Goal: Task Accomplishment & Management: Use online tool/utility

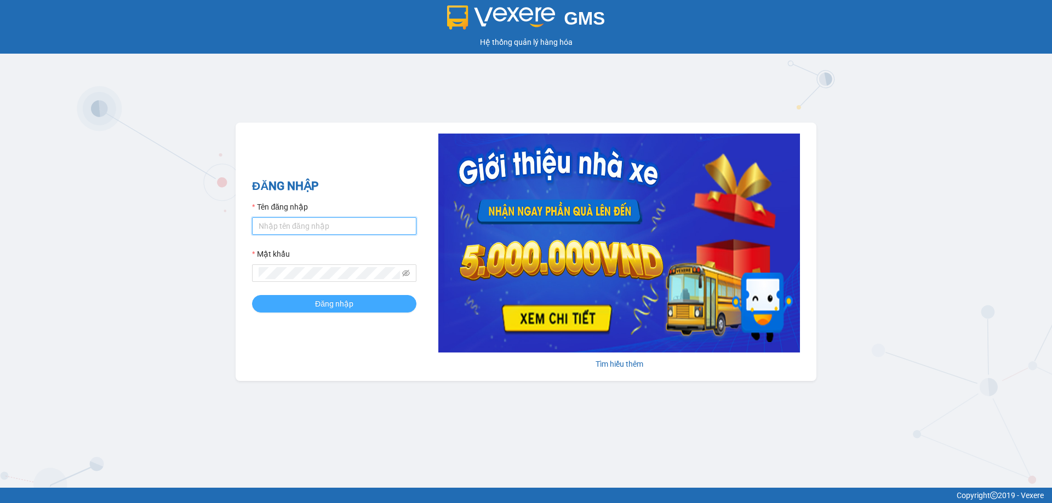
type input "trannc.tuanhung"
click at [348, 308] on span "Đăng nhập" at bounding box center [334, 304] width 38 height 12
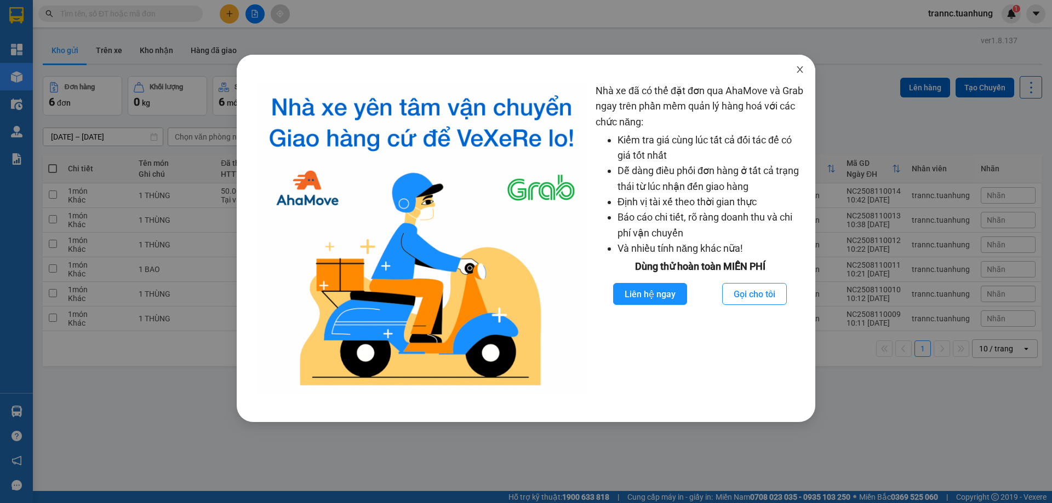
click at [799, 68] on icon "close" at bounding box center [799, 69] width 9 height 9
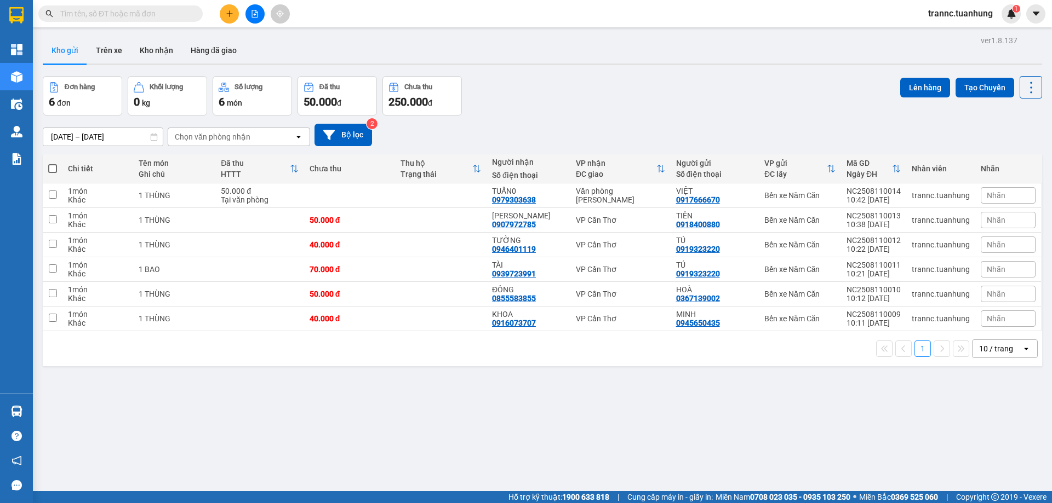
click at [51, 167] on span at bounding box center [52, 168] width 9 height 9
click at [53, 163] on input "checkbox" at bounding box center [53, 163] width 0 height 0
checkbox input "true"
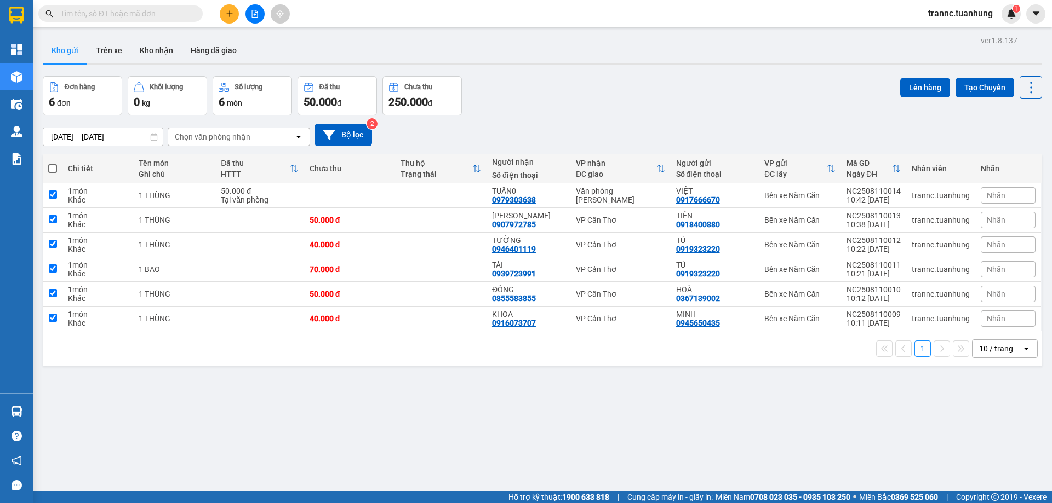
checkbox input "true"
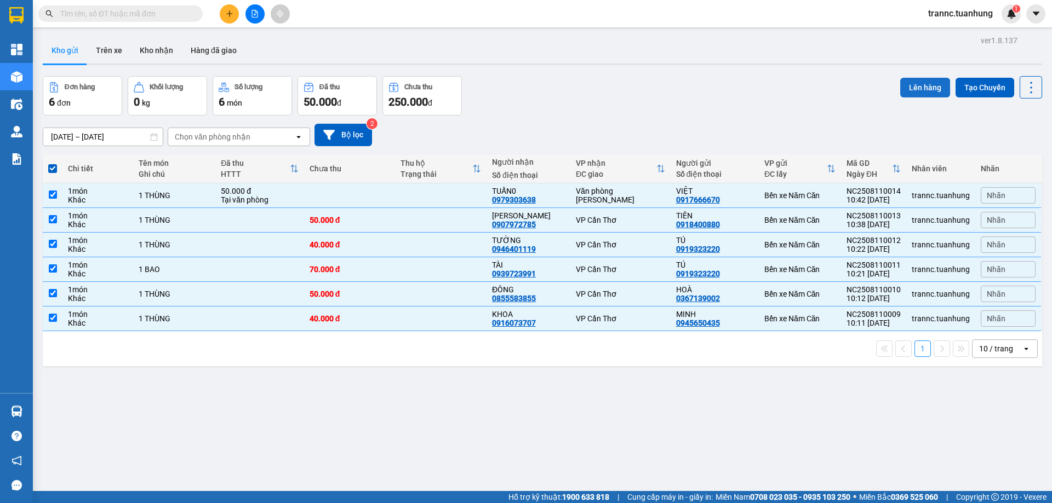
click at [918, 87] on button "Lên hàng" at bounding box center [925, 88] width 50 height 20
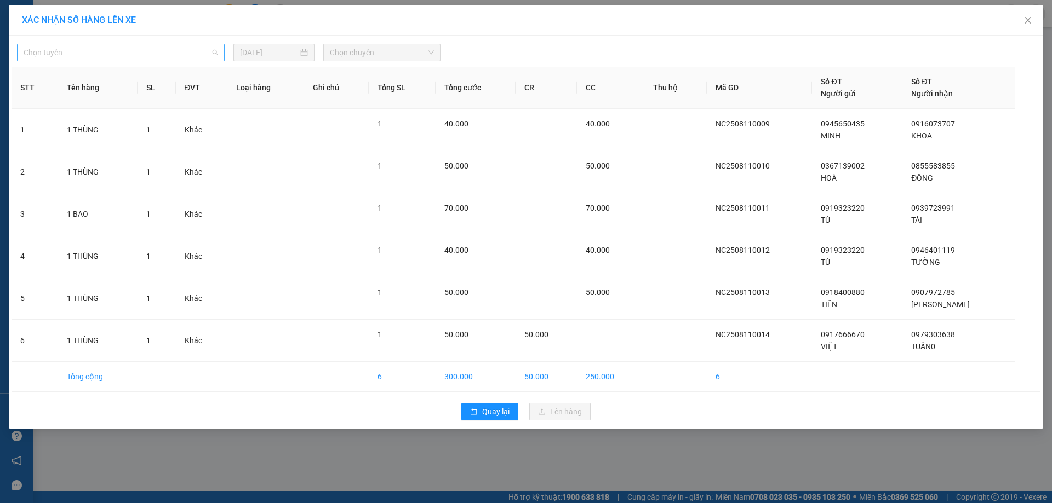
click at [104, 45] on span "Chọn tuyến" at bounding box center [121, 52] width 194 height 16
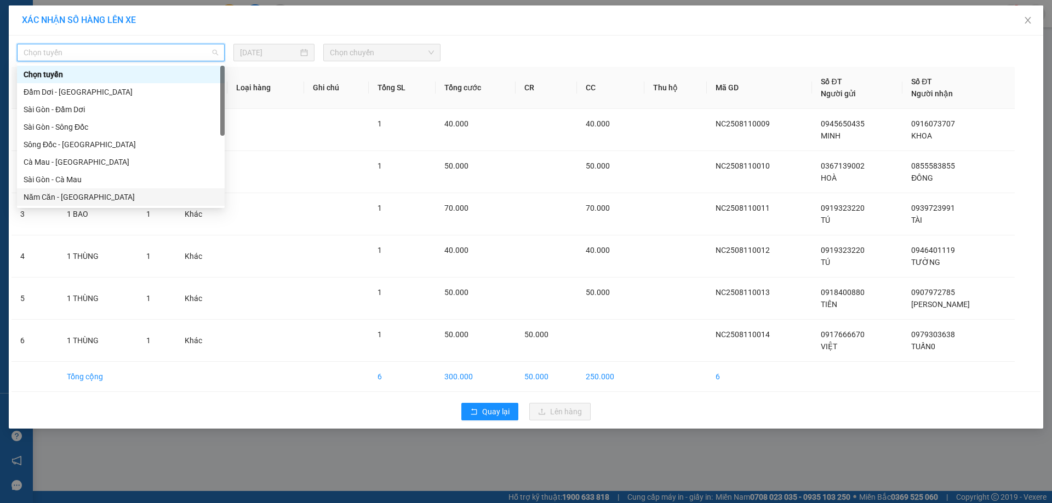
click at [54, 198] on div "Năm Căn - [GEOGRAPHIC_DATA]" at bounding box center [121, 197] width 194 height 12
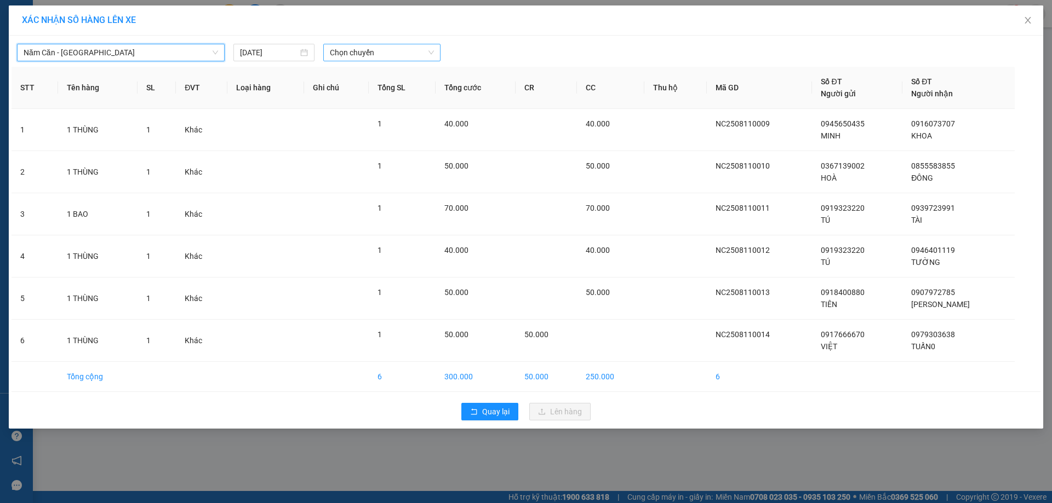
click at [364, 59] on span "Chọn chuyến" at bounding box center [382, 52] width 104 height 16
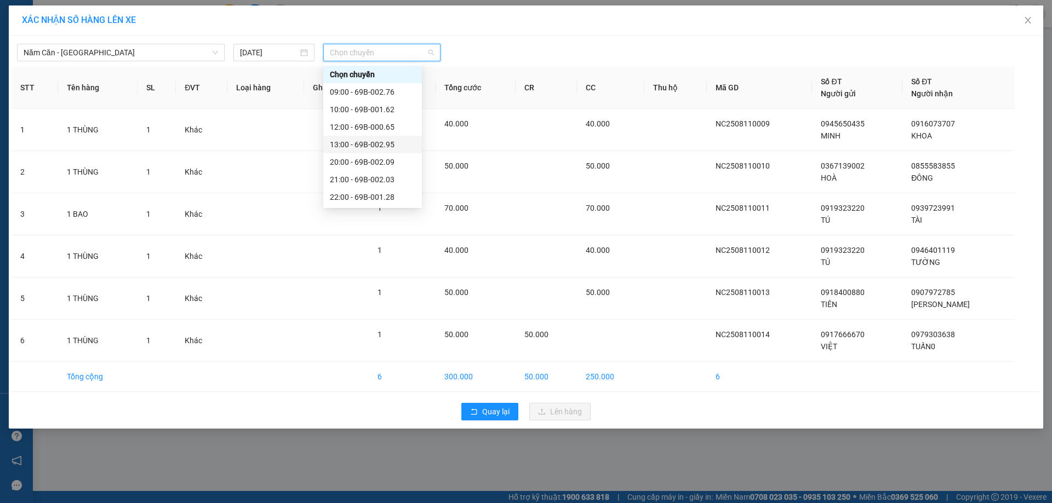
click at [377, 142] on div "13:00 - 69B-002.95" at bounding box center [372, 145] width 85 height 12
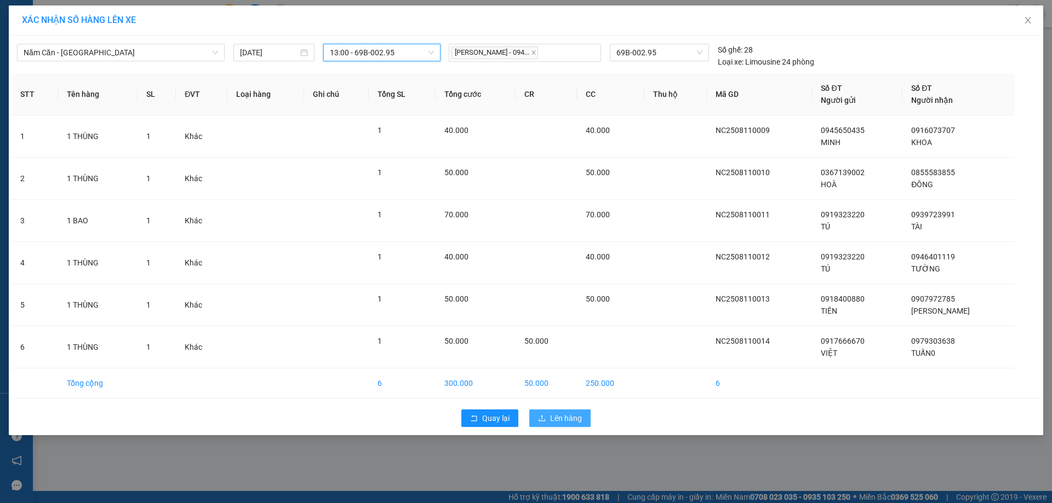
click at [545, 415] on icon "upload" at bounding box center [542, 419] width 8 height 8
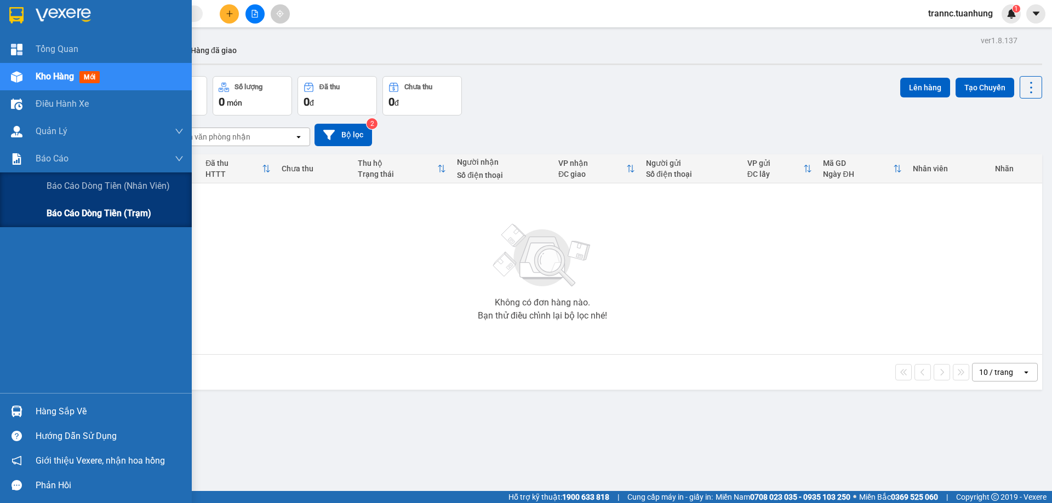
click at [85, 211] on span "Báo cáo dòng tiền (trạm)" at bounding box center [99, 214] width 105 height 14
